Goal: Information Seeking & Learning: Learn about a topic

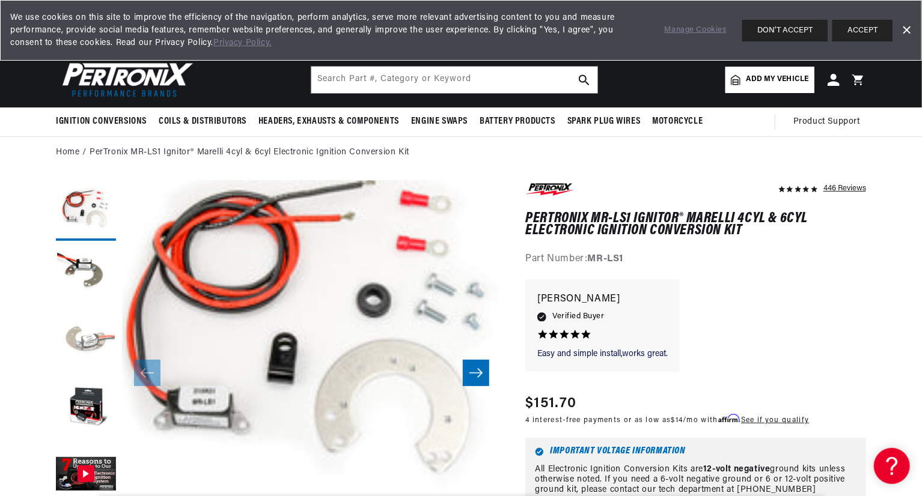
scroll to position [0, 364]
click at [97, 328] on button "Load image 3 in gallery view" at bounding box center [86, 343] width 60 height 60
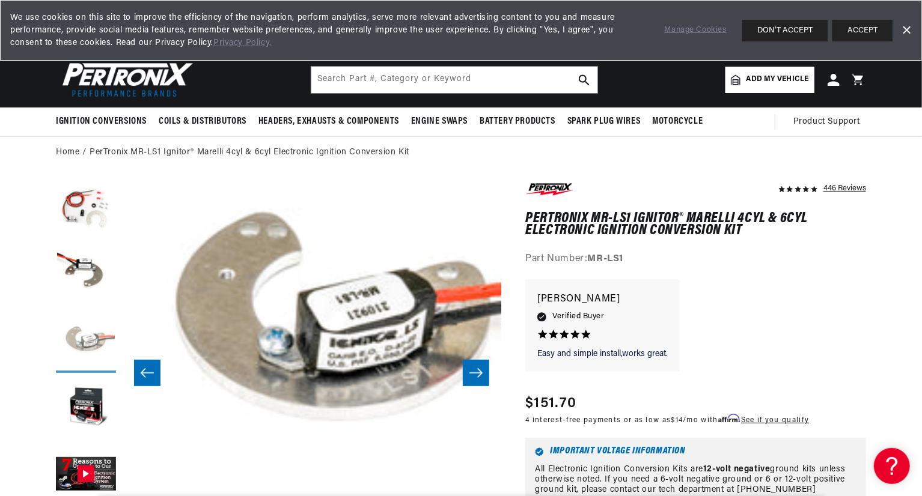
scroll to position [38, 759]
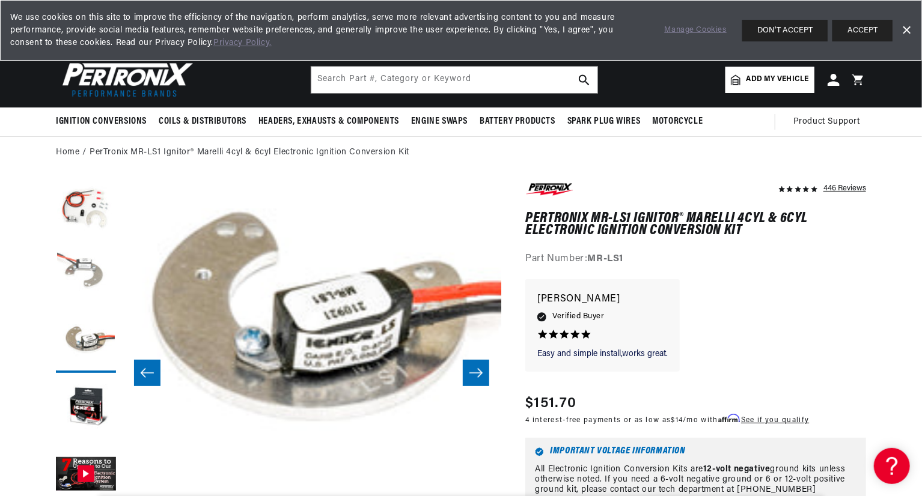
click at [90, 267] on button "Load image 2 in gallery view" at bounding box center [86, 277] width 60 height 60
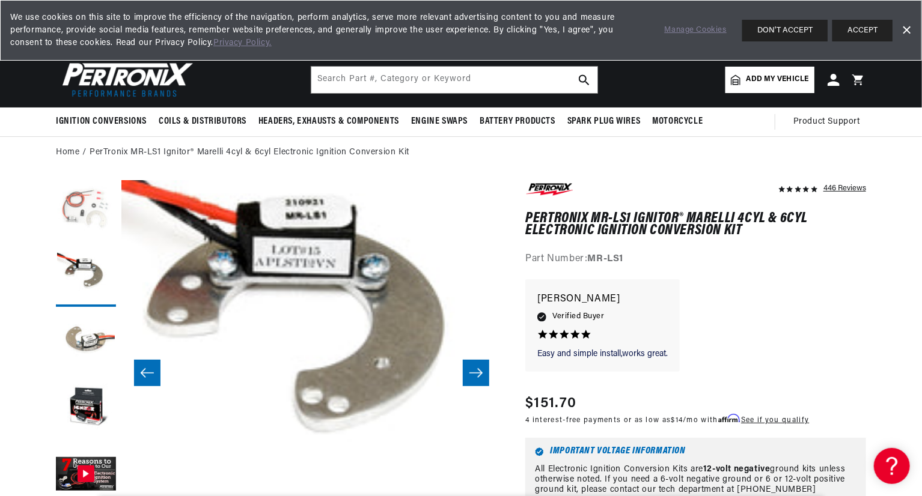
scroll to position [0, 0]
click at [83, 212] on button "Load image 1 in gallery view" at bounding box center [86, 211] width 60 height 60
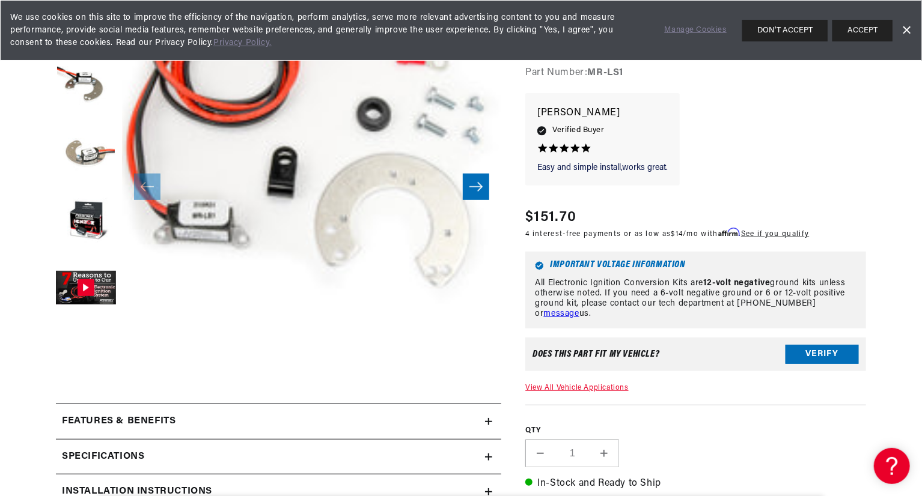
scroll to position [0, 364]
click at [471, 196] on button "Slide right" at bounding box center [476, 187] width 26 height 26
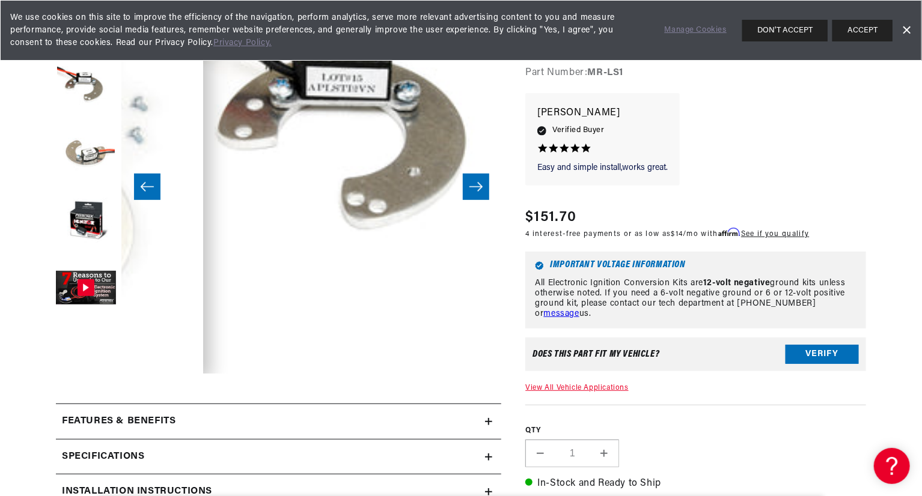
click at [471, 196] on button "Slide right" at bounding box center [476, 187] width 26 height 26
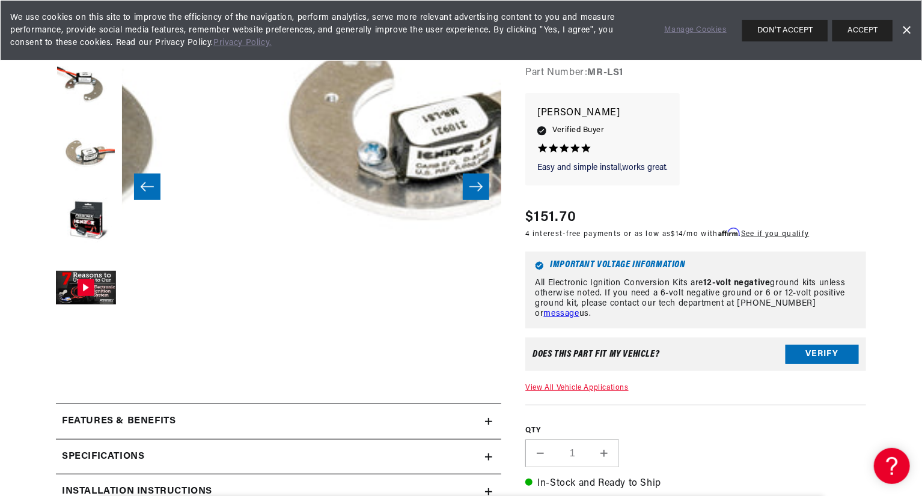
click at [471, 196] on button "Slide right" at bounding box center [476, 187] width 26 height 26
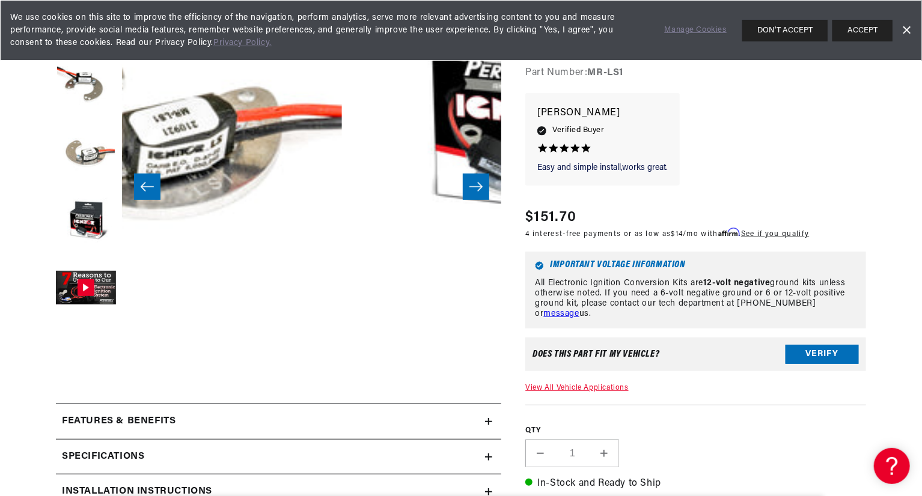
click at [471, 196] on button "Slide right" at bounding box center [476, 187] width 26 height 26
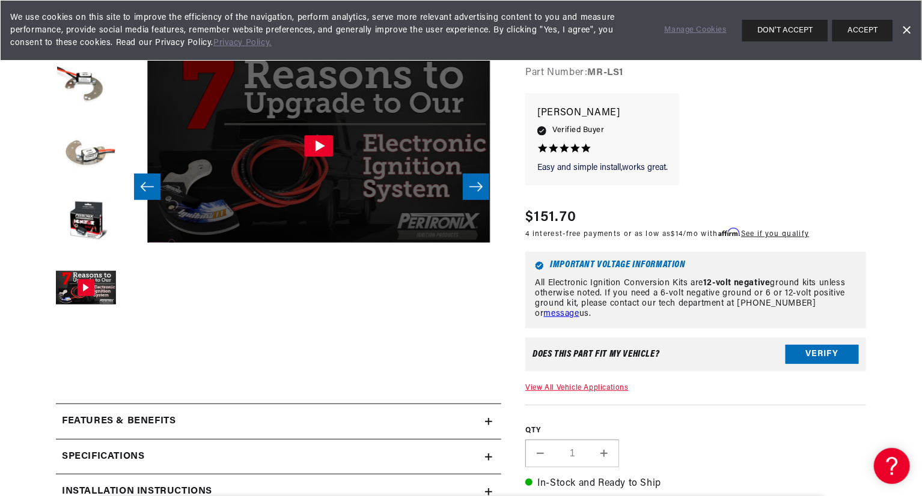
scroll to position [38, 1518]
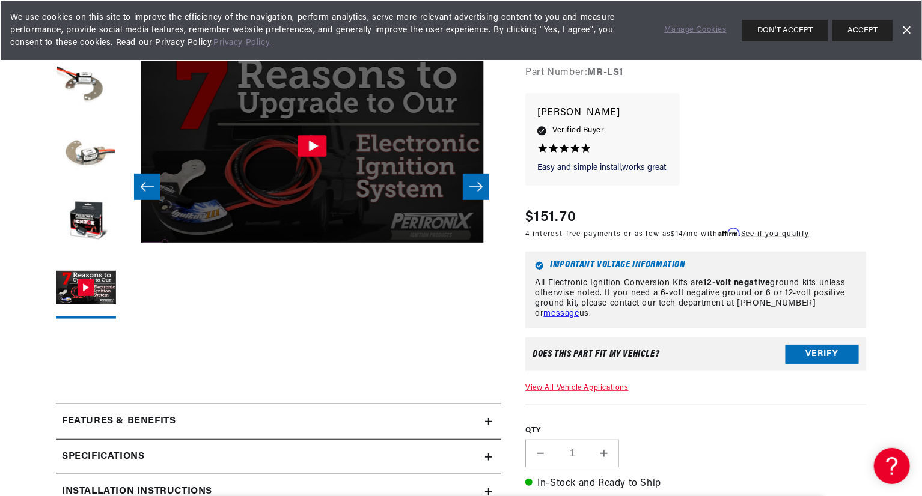
click at [317, 149] on icon "Gallery Viewer" at bounding box center [312, 147] width 29 height 22
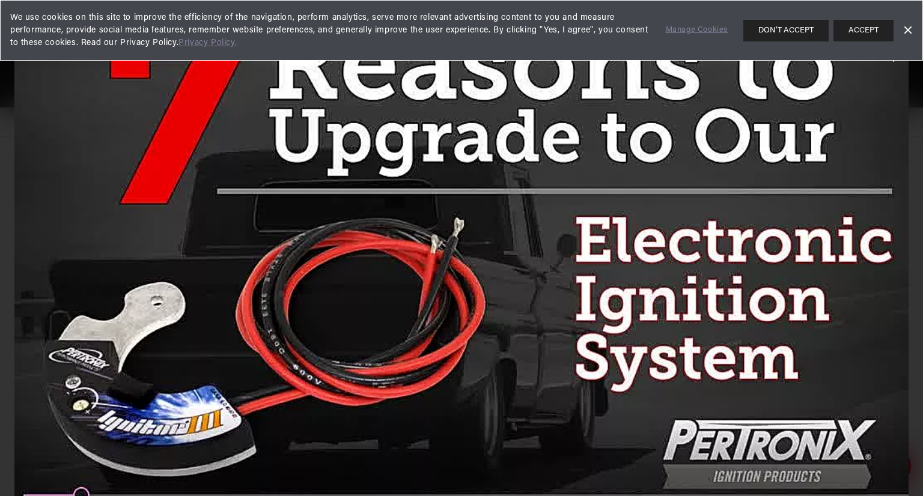
scroll to position [0, 0]
click at [765, 31] on button "DON'T ACCEPT" at bounding box center [786, 31] width 85 height 22
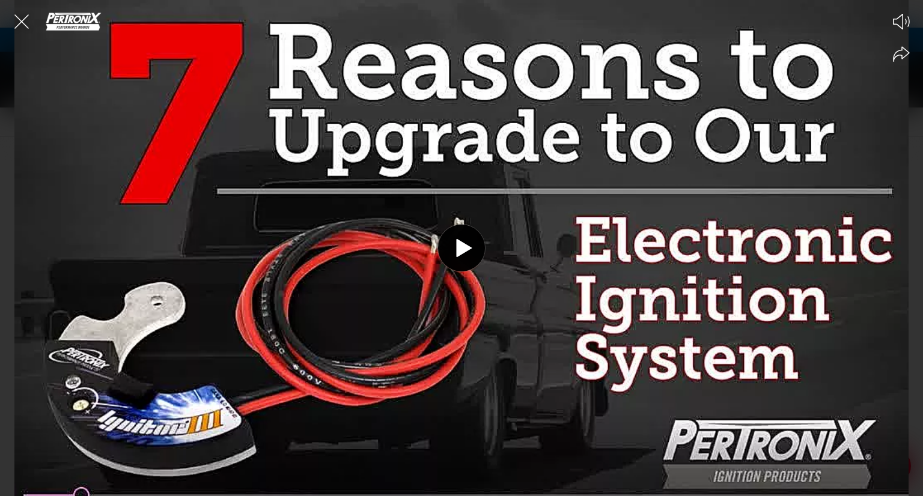
click at [460, 248] on icon at bounding box center [464, 248] width 16 height 18
click at [763, 466] on div at bounding box center [461, 248] width 923 height 496
click at [700, 392] on div at bounding box center [461, 248] width 923 height 496
click at [17, 29] on icon "Close the video player" at bounding box center [21, 21] width 26 height 26
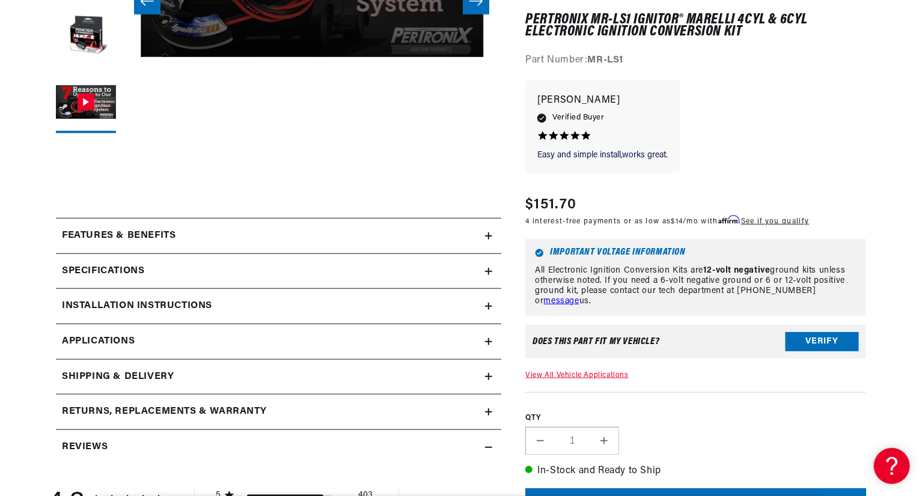
scroll to position [373, 0]
click at [490, 306] on icon at bounding box center [488, 305] width 7 height 7
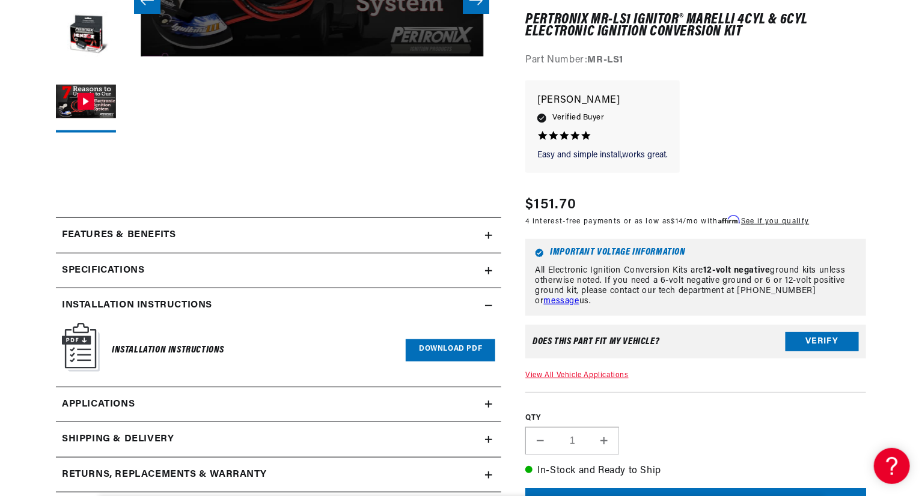
scroll to position [0, 293]
click at [449, 350] on link "Download PDF" at bounding box center [451, 351] width 90 height 22
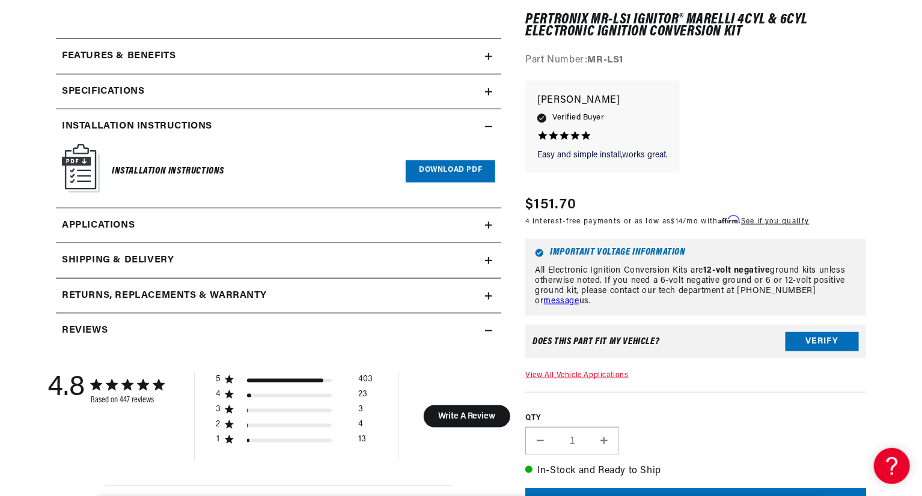
scroll to position [0, 364]
click at [493, 86] on summary "Specifications" at bounding box center [278, 92] width 445 height 35
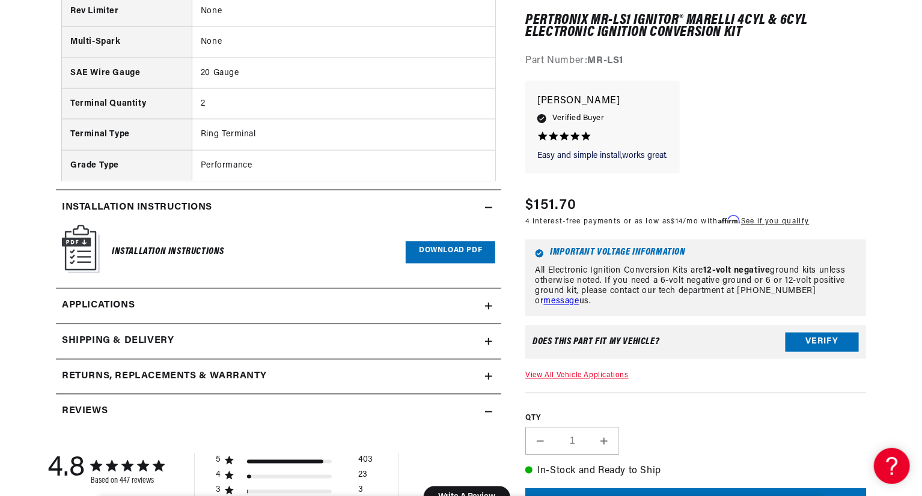
scroll to position [944, 0]
click at [489, 302] on icon at bounding box center [489, 305] width 0 height 7
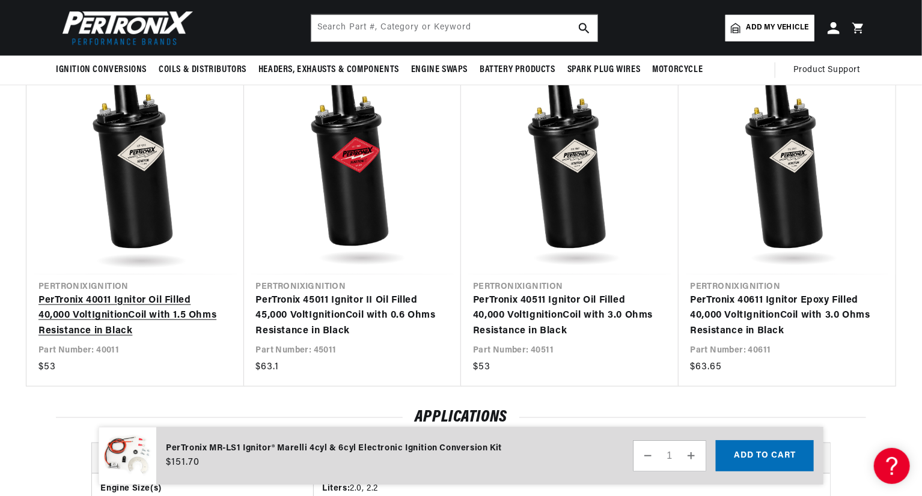
scroll to position [0, 364]
click at [147, 293] on link "PerTronix 40011 Ignitor Oil Filled 40,000 Volt Ignition Coil with 1.5 Ohms Resi…" at bounding box center [129, 316] width 182 height 46
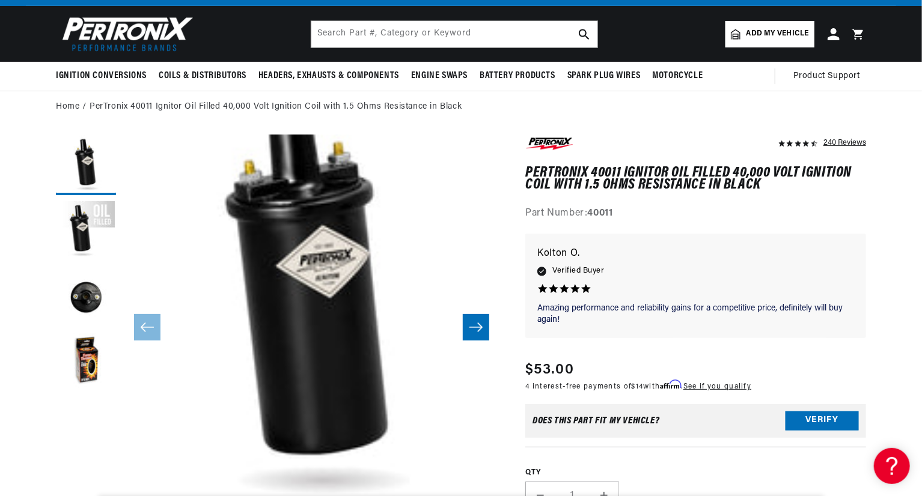
scroll to position [48, 0]
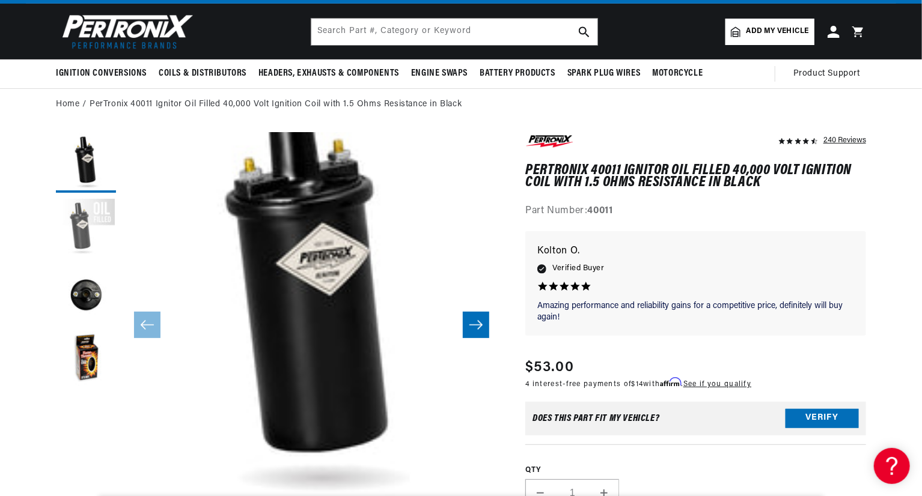
click at [81, 224] on button "Load image 2 in gallery view" at bounding box center [86, 229] width 60 height 60
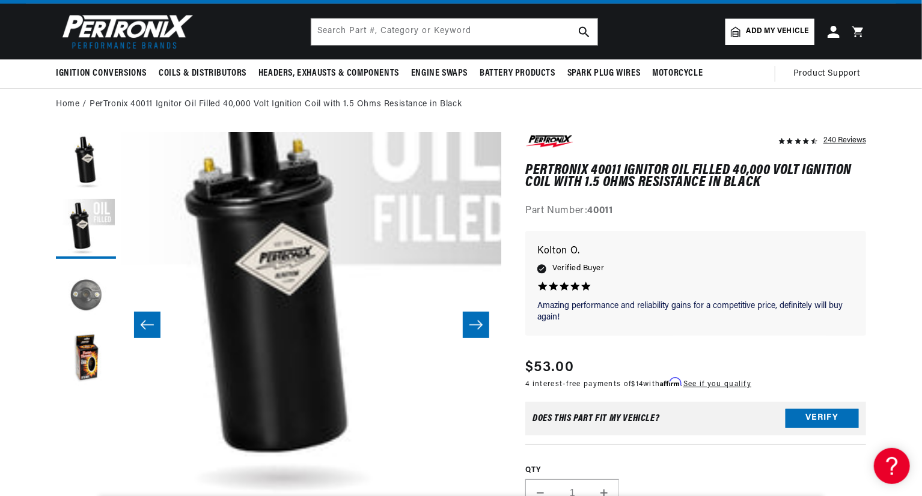
click at [88, 282] on button "Load image 3 in gallery view" at bounding box center [86, 295] width 60 height 60
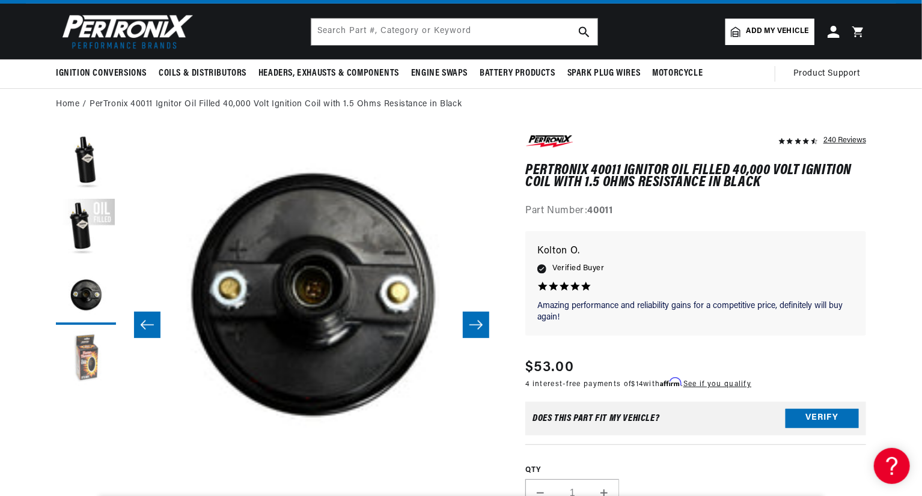
click at [80, 347] on button "Load image 4 in gallery view" at bounding box center [86, 361] width 60 height 60
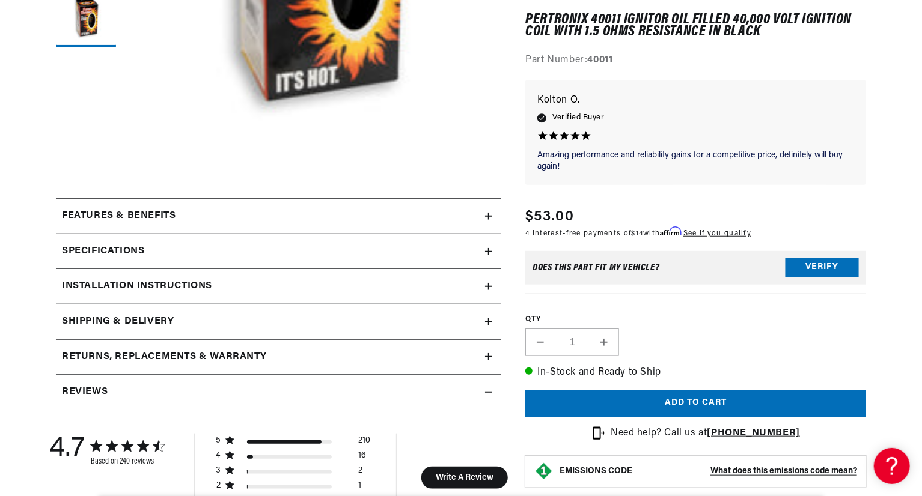
scroll to position [391, 0]
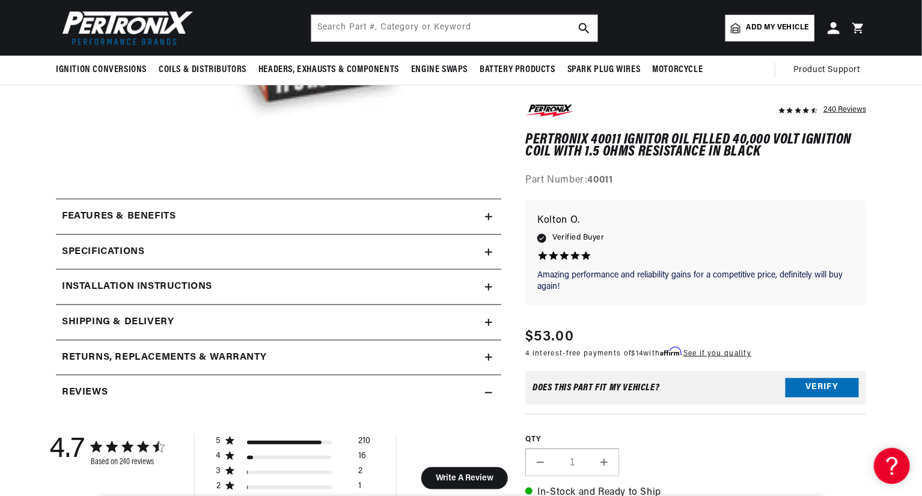
click at [490, 287] on icon at bounding box center [488, 287] width 7 height 0
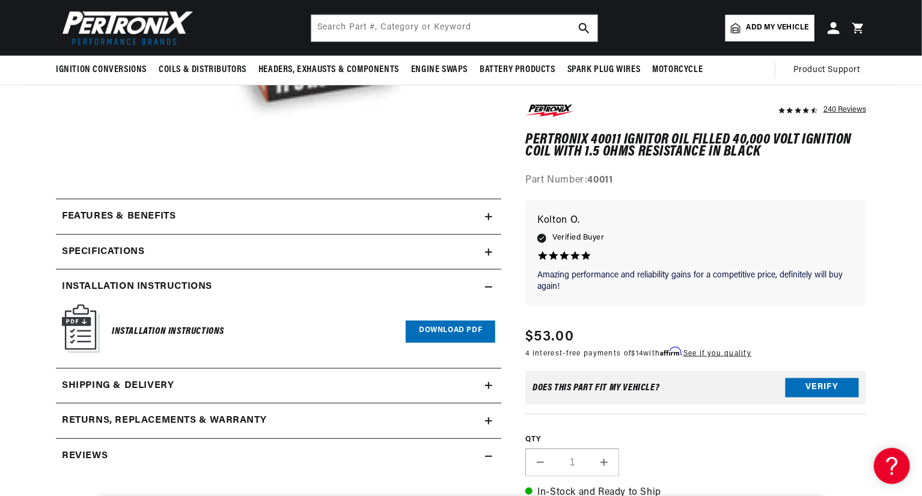
click at [454, 325] on link "Download PDF" at bounding box center [451, 332] width 90 height 22
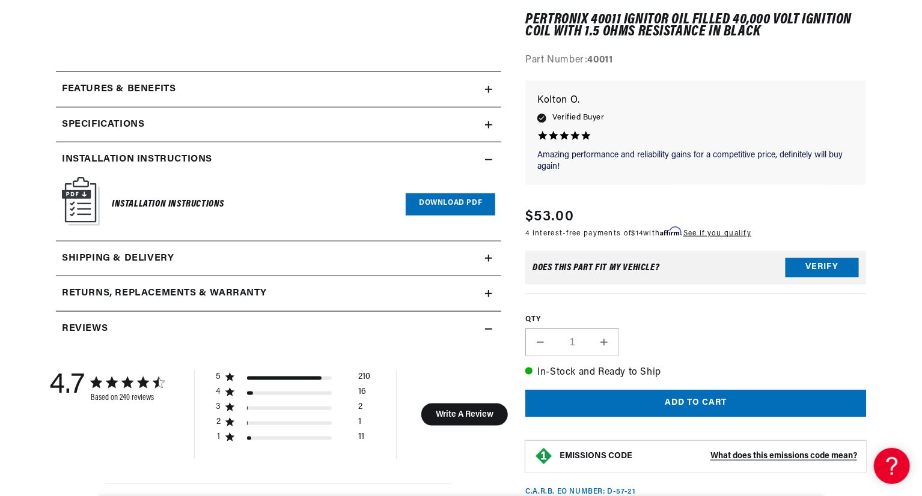
scroll to position [0, 364]
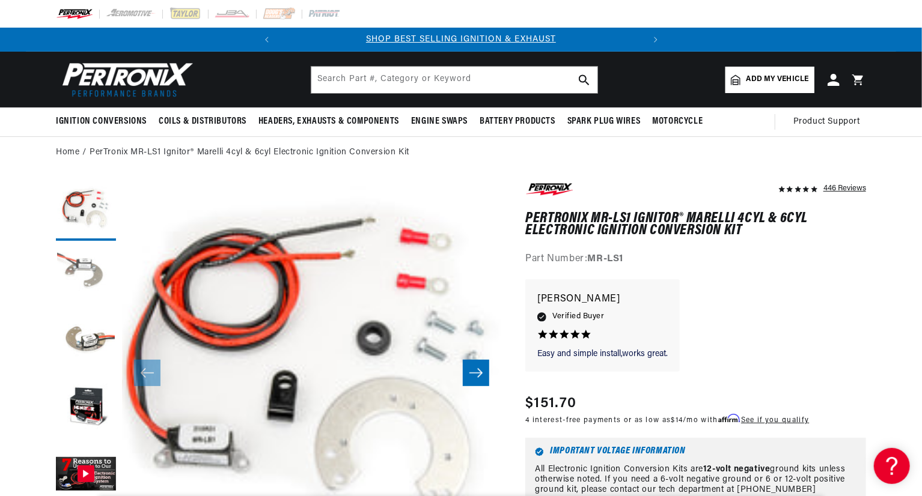
click at [82, 265] on button "Load image 2 in gallery view" at bounding box center [86, 277] width 60 height 60
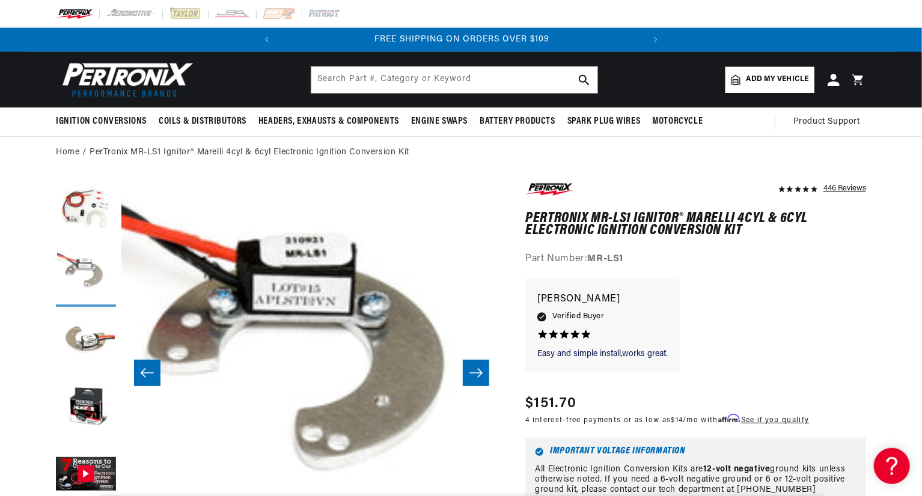
scroll to position [0, 364]
click at [87, 299] on button "Load image 2 in gallery view" at bounding box center [86, 277] width 60 height 60
click at [88, 326] on button "Load image 3 in gallery view" at bounding box center [86, 343] width 60 height 60
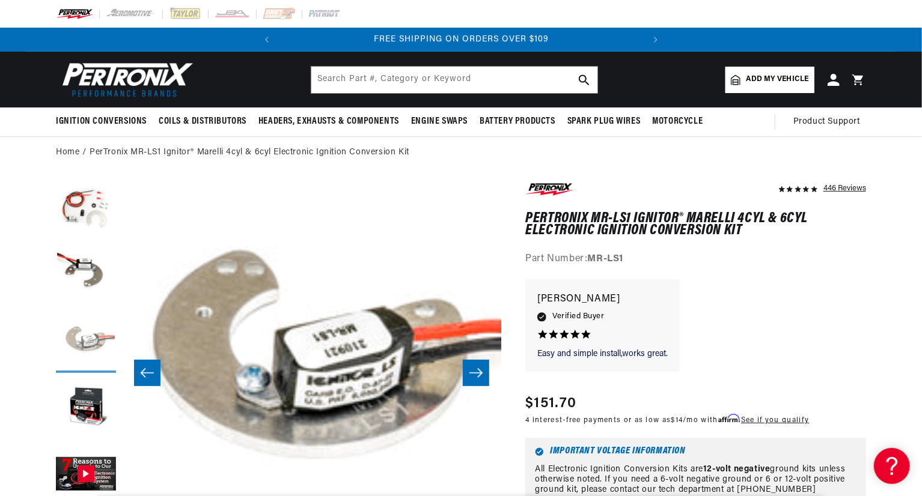
scroll to position [0, 759]
click at [86, 383] on button "Load image 4 in gallery view" at bounding box center [86, 409] width 60 height 60
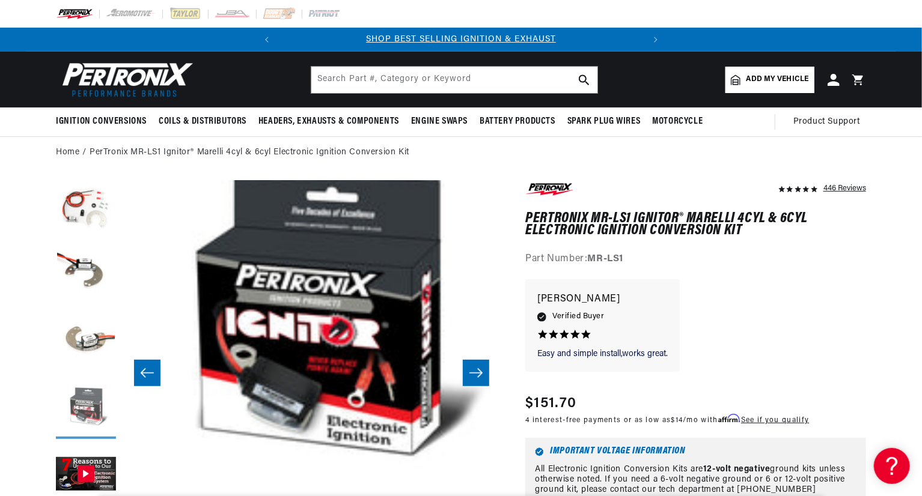
scroll to position [0, 1138]
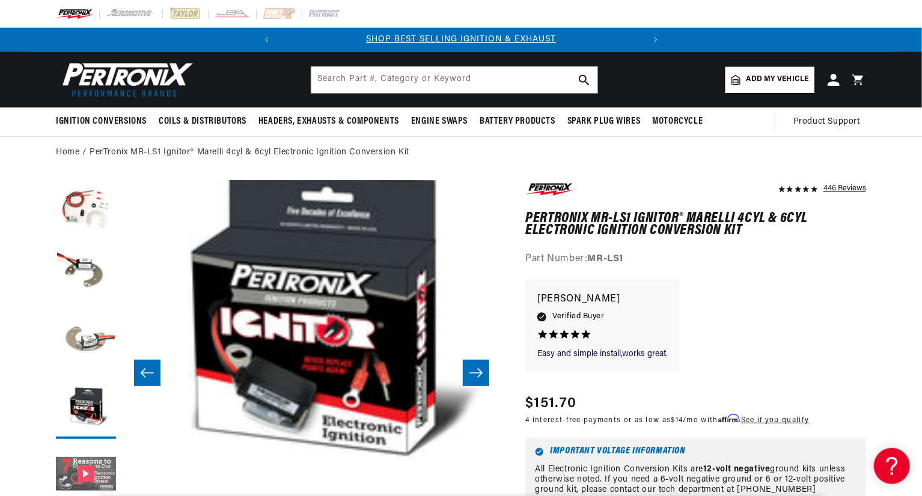
click at [91, 474] on button "Gallery Viewer" at bounding box center [86, 475] width 60 height 60
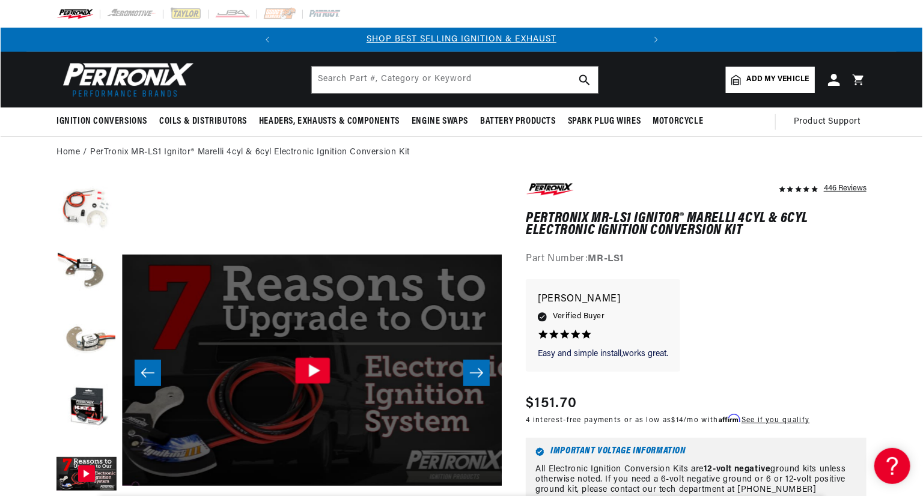
scroll to position [38, 1518]
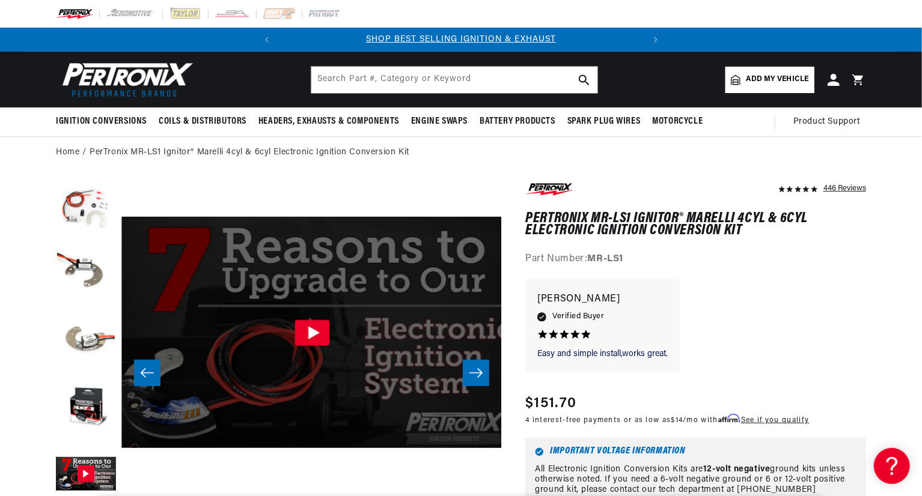
click at [312, 332] on icon "Gallery Viewer" at bounding box center [313, 332] width 11 height 13
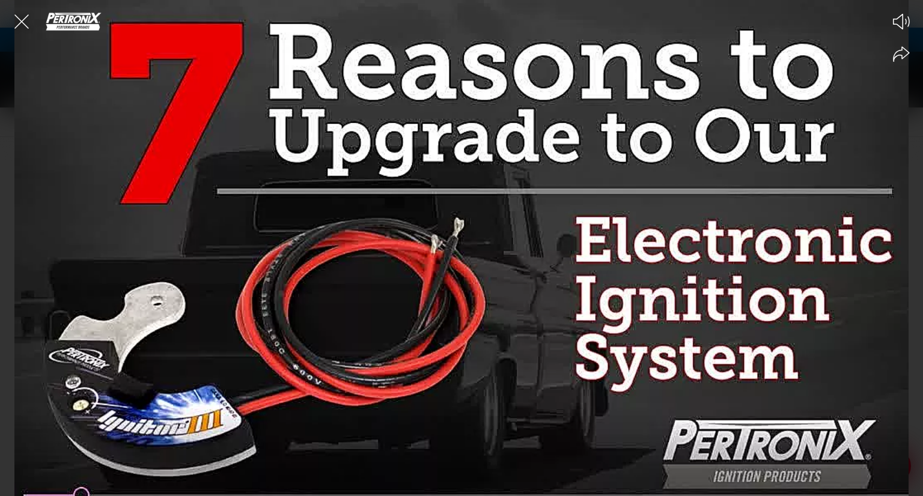
scroll to position [0, 364]
click at [505, 480] on div at bounding box center [461, 248] width 923 height 496
click at [696, 459] on div at bounding box center [461, 248] width 923 height 496
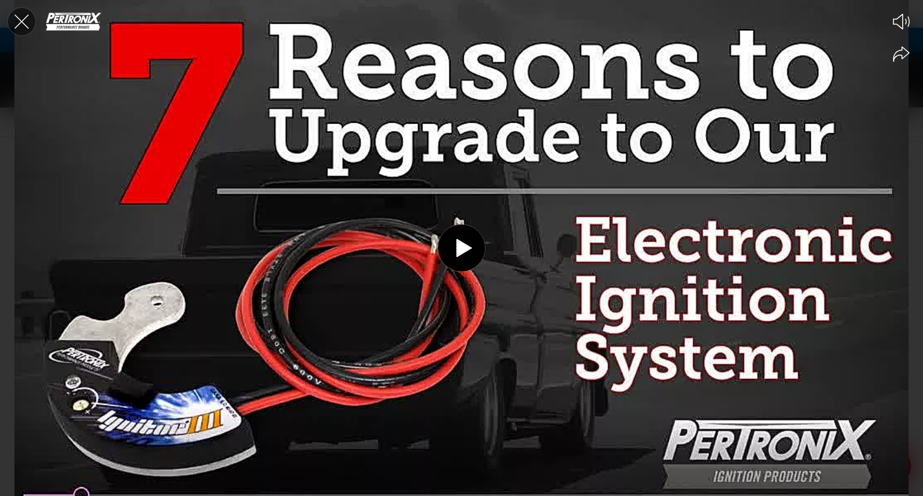
click at [24, 21] on icon "Close the video player" at bounding box center [21, 21] width 26 height 26
